Goal: Task Accomplishment & Management: Use online tool/utility

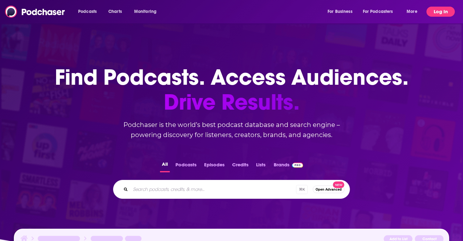
click at [441, 14] on button "Log In" at bounding box center [440, 12] width 28 height 10
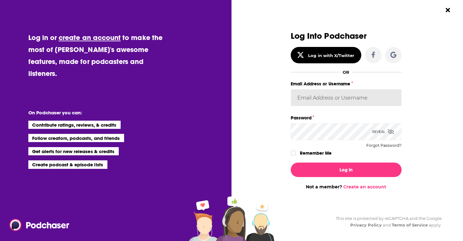
type input "sydneyk"
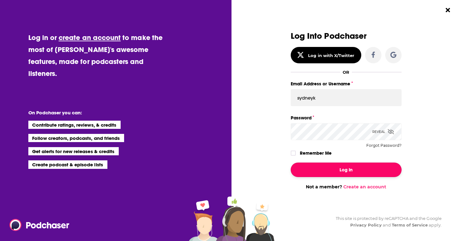
click at [349, 169] on button "Log In" at bounding box center [346, 169] width 111 height 14
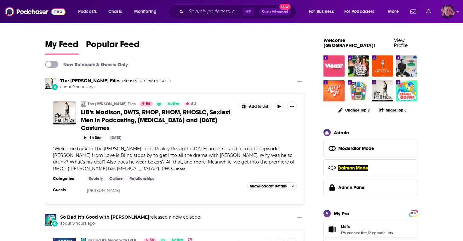
click at [451, 9] on img "Logged in as Sydneyk" at bounding box center [448, 12] width 14 height 14
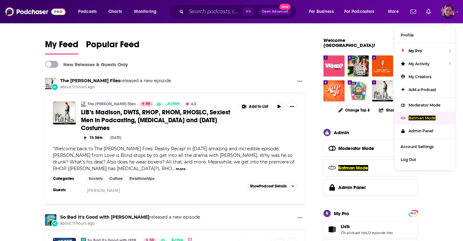
click at [420, 116] on p "Batman Mode" at bounding box center [421, 118] width 27 height 5
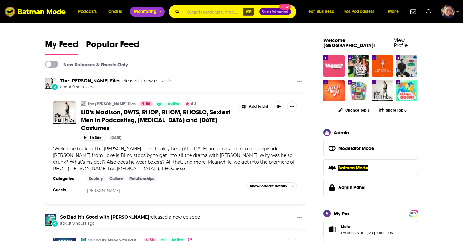
click at [144, 12] on span "Monitoring" at bounding box center [145, 11] width 22 height 9
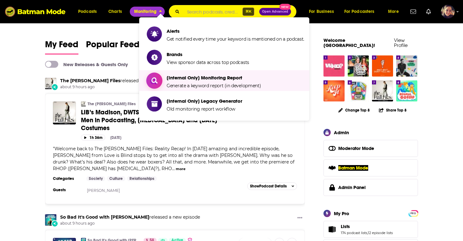
click at [181, 78] on span "[Internal Only] Monitoring Report" at bounding box center [214, 78] width 94 height 6
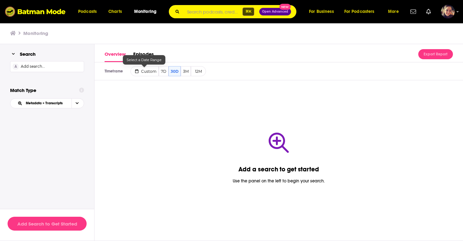
click at [147, 68] on button "Custom" at bounding box center [144, 71] width 28 height 10
select select "8"
select select "2025"
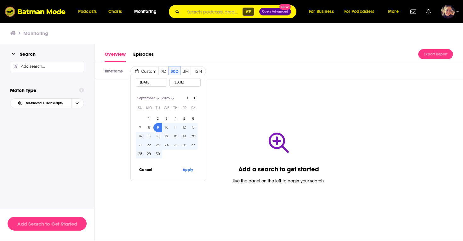
click at [158, 137] on button "16" at bounding box center [157, 136] width 9 height 9
click at [156, 156] on button "30" at bounding box center [157, 154] width 9 height 9
click at [158, 138] on button "16" at bounding box center [157, 136] width 9 height 9
click at [158, 152] on button "30" at bounding box center [157, 154] width 9 height 9
click at [187, 84] on input "[DATE]" at bounding box center [184, 82] width 31 height 9
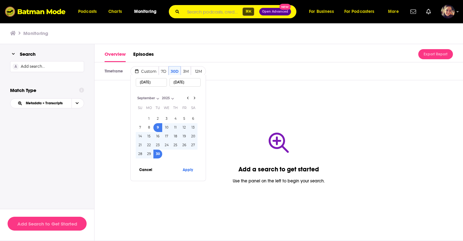
click at [157, 137] on button "16" at bounding box center [157, 136] width 9 height 9
click at [153, 82] on input "[DATE]" at bounding box center [151, 82] width 31 height 9
click at [160, 152] on button "30" at bounding box center [157, 154] width 9 height 9
click at [160, 136] on button "16" at bounding box center [157, 136] width 9 height 9
click at [159, 154] on button "30" at bounding box center [157, 154] width 9 height 9
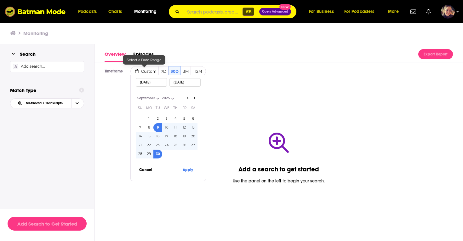
click at [154, 82] on input "[DATE]" at bounding box center [151, 82] width 31 height 9
click at [159, 137] on button "16" at bounding box center [157, 136] width 9 height 9
type input "[DATE]"
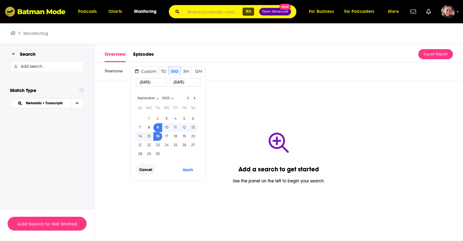
click at [147, 168] on button "Cancel" at bounding box center [145, 170] width 19 height 12
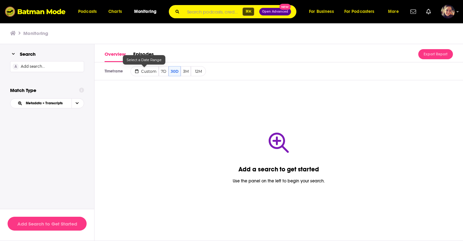
click at [145, 72] on span "Custom" at bounding box center [148, 71] width 15 height 5
select select "9"
select select "2025"
click at [174, 127] on button "9" at bounding box center [175, 127] width 9 height 9
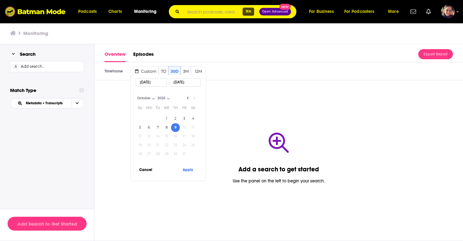
click at [186, 98] on select "2014 2015 2016 2017 2018 2019 2020 2021 2022 2023 2024 2025" at bounding box center [171, 97] width 31 height 5
click at [147, 97] on select "January February March April May June July August September October November De…" at bounding box center [151, 97] width 31 height 5
select select "8"
click at [136, 96] on select "January February March April May June July August September October November De…" at bounding box center [151, 97] width 31 height 5
click at [177, 146] on button "25" at bounding box center [175, 145] width 9 height 9
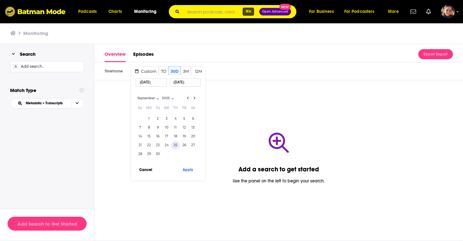
type input "[DATE]"
click at [188, 168] on button "Apply" at bounding box center [187, 170] width 19 height 12
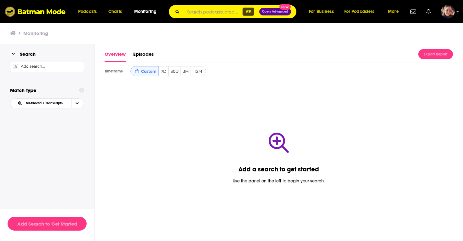
click at [44, 67] on div "A Add search..." at bounding box center [47, 66] width 74 height 11
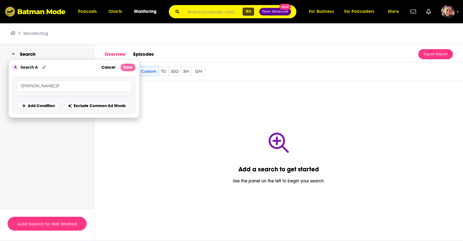
type input ""[PERSON_NAME] [PERSON_NAME]""
click at [126, 69] on button "Save" at bounding box center [128, 68] width 15 height 8
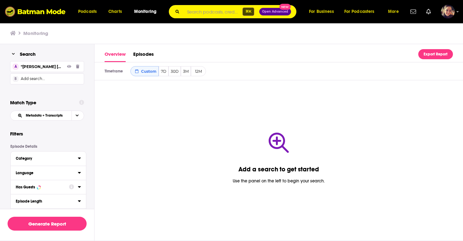
click at [32, 79] on div "B Add search..." at bounding box center [47, 78] width 74 height 11
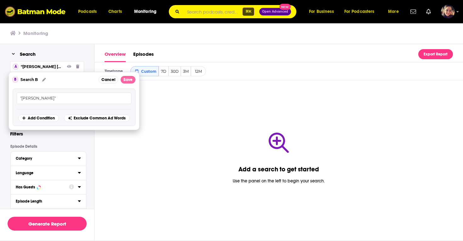
type input ""[PERSON_NAME]""
click at [130, 79] on button "Save" at bounding box center [128, 80] width 15 height 8
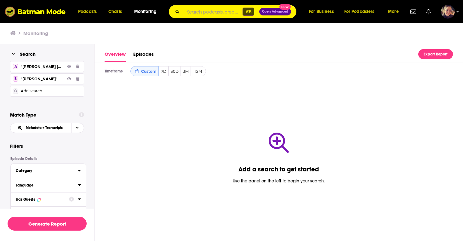
click at [35, 92] on div "C Add search..." at bounding box center [47, 91] width 74 height 11
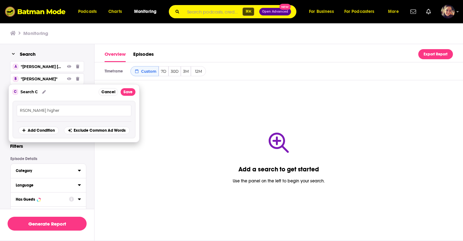
scroll to position [0, 9]
type input ""[PERSON_NAME] higher education""
click at [131, 92] on button "Save" at bounding box center [128, 92] width 15 height 8
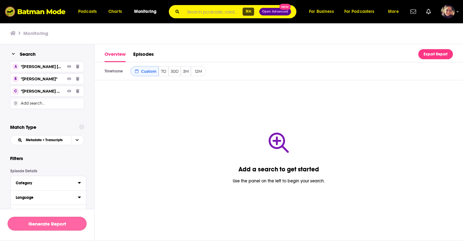
click at [43, 221] on button "Generate Report" at bounding box center [47, 224] width 79 height 14
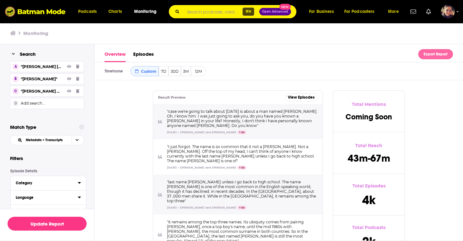
click at [440, 54] on button "Export Report" at bounding box center [435, 54] width 35 height 10
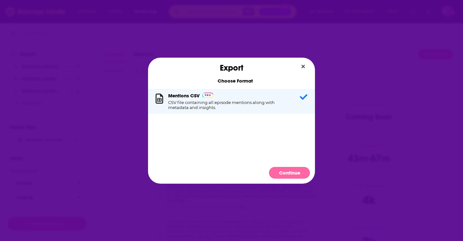
click at [296, 173] on button "Continue" at bounding box center [289, 173] width 41 height 12
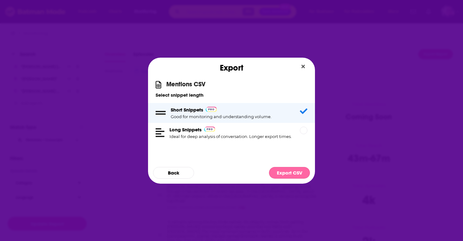
click at [288, 173] on button "Export CSV" at bounding box center [289, 173] width 41 height 12
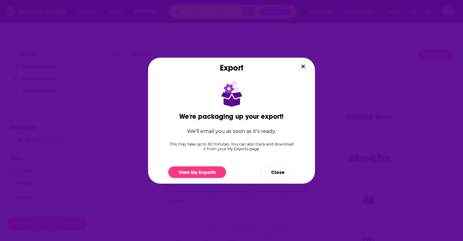
click at [302, 63] on button "Close" at bounding box center [303, 67] width 9 height 8
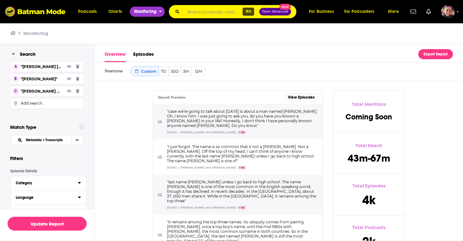
click at [146, 14] on span "Monitoring" at bounding box center [145, 11] width 22 height 9
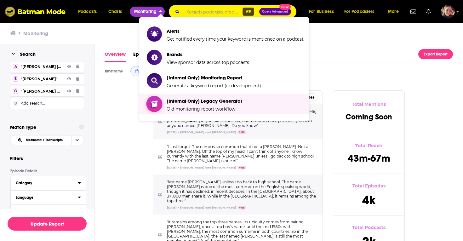
click at [191, 101] on span "[Internal Only] Legacy Generator" at bounding box center [205, 101] width 76 height 6
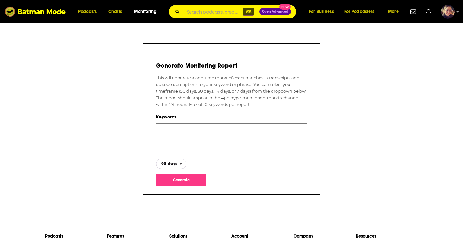
click at [170, 163] on span "90 days" at bounding box center [169, 164] width 16 height 4
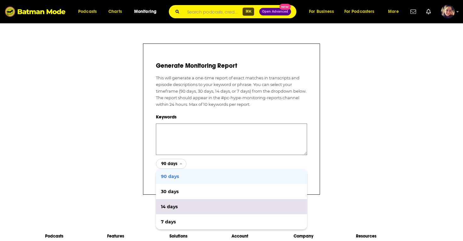
click at [173, 203] on div "14 days" at bounding box center [231, 206] width 151 height 15
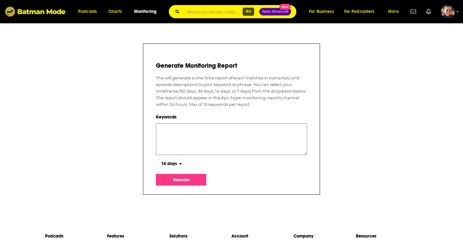
click at [171, 128] on textarea at bounding box center [231, 138] width 151 height 31
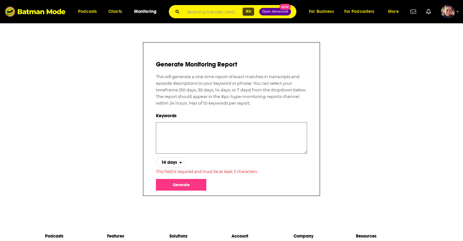
paste textarea "ACLU, ACLU’s, A C L U, A-C-L-U, American Civil Liberties Union"
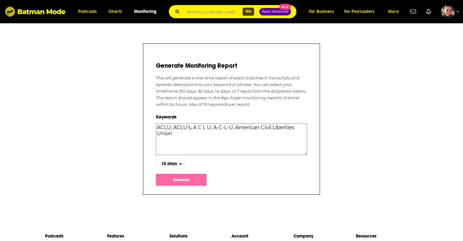
type textarea "ACLU, ACLU’s, A C L U, A-C-L-U, American Civil Liberties Union"
click at [186, 179] on button "Generate" at bounding box center [181, 180] width 50 height 12
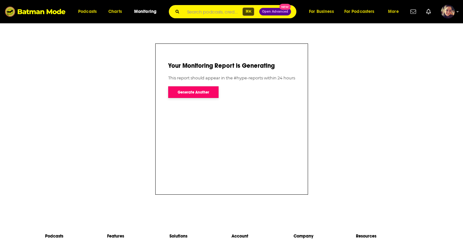
click at [191, 92] on button "Generate Another" at bounding box center [193, 92] width 50 height 12
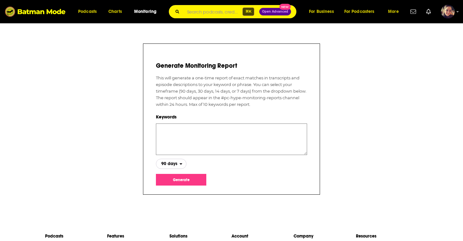
click at [171, 166] on span "90 days" at bounding box center [169, 164] width 16 height 4
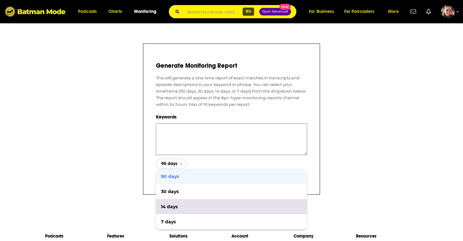
click at [172, 208] on span "14 days" at bounding box center [231, 206] width 141 height 4
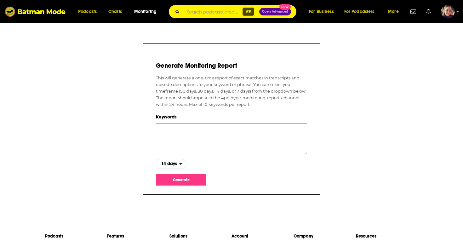
click at [170, 128] on textarea at bounding box center [231, 138] width 151 height 31
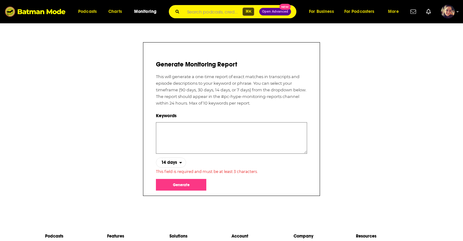
paste textarea "[PERSON_NAME], [PERSON_NAME], [PERSON_NAME], [PERSON_NAME], [PERSON_NAME]"
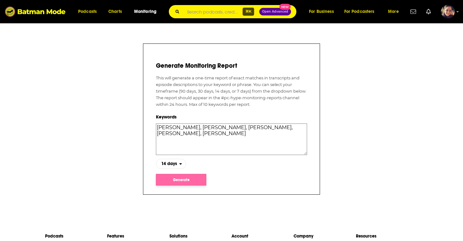
type textarea "[PERSON_NAME], [PERSON_NAME], [PERSON_NAME], [PERSON_NAME], [PERSON_NAME]"
click at [182, 178] on button "Generate" at bounding box center [181, 180] width 50 height 12
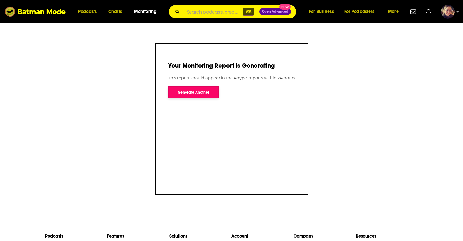
click at [194, 92] on button "Generate Another" at bounding box center [193, 92] width 50 height 12
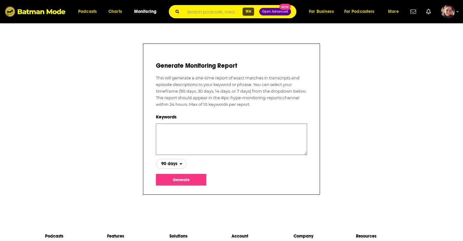
click at [172, 164] on span "90 days" at bounding box center [169, 164] width 16 height 4
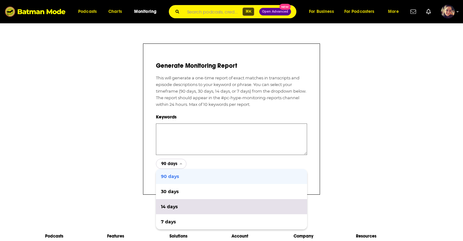
click at [167, 207] on span "14 days" at bounding box center [231, 206] width 141 height 4
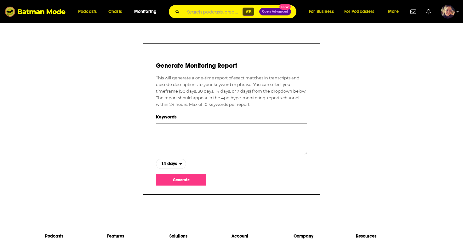
click at [172, 133] on textarea at bounding box center [231, 138] width 151 height 31
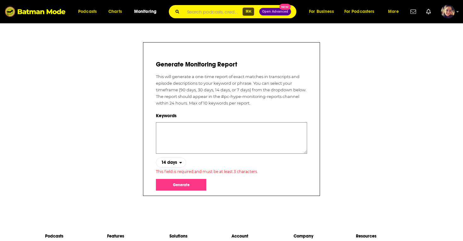
paste textarea "at and t ceo, t mobile ceo, verizon ceo, comcast ceo, charter ceo"
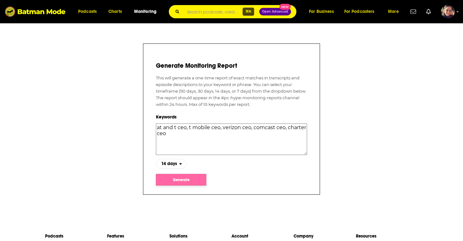
type textarea "at and t ceo, t mobile ceo, verizon ceo, comcast ceo, charter ceo"
click at [181, 181] on button "Generate" at bounding box center [181, 180] width 50 height 12
